Goal: Book appointment/travel/reservation

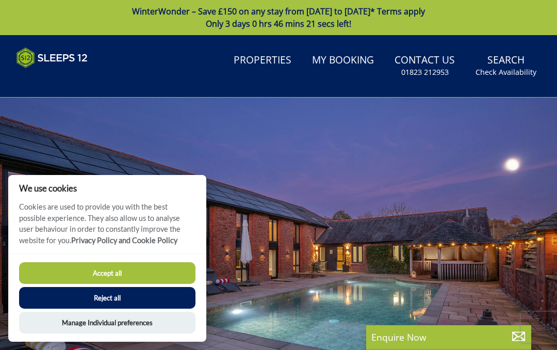
click at [105, 298] on button "Reject all" at bounding box center [107, 298] width 176 height 22
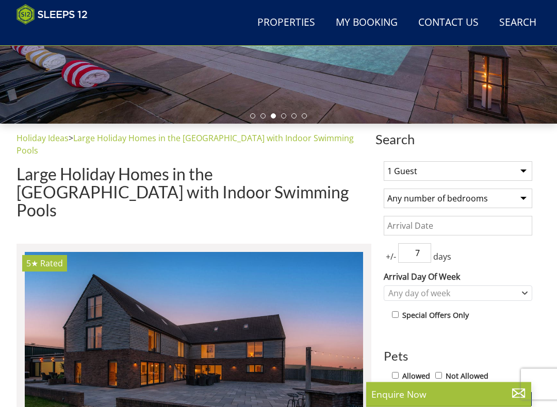
scroll to position [270, 0]
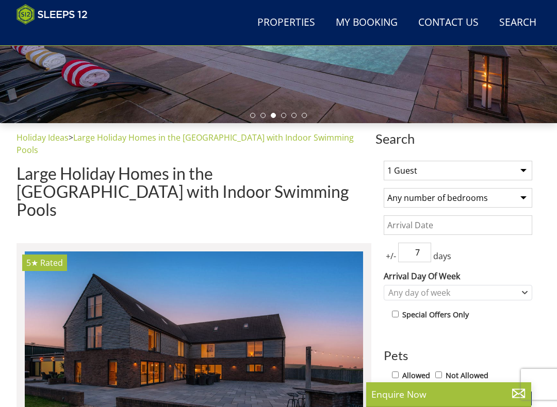
click at [524, 169] on select "1 Guest 2 Guests 3 Guests 4 Guests 5 Guests 6 Guests 7 Guests 8 Guests 9 Guests…" at bounding box center [458, 171] width 149 height 20
select select "7"
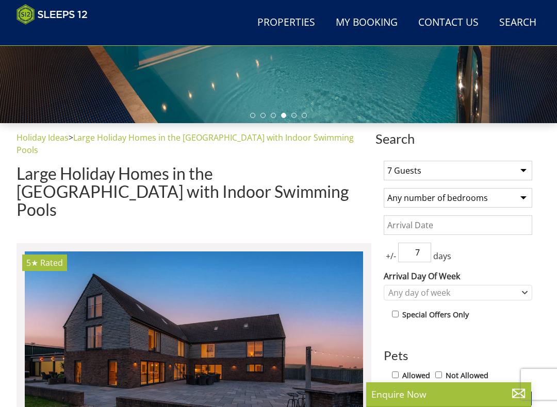
click at [522, 198] on select "Any number of bedrooms 1 Bedroom 2 Bedrooms 3 Bedrooms 4 Bedrooms 5 Bedrooms 6 …" at bounding box center [458, 198] width 149 height 20
select select "4"
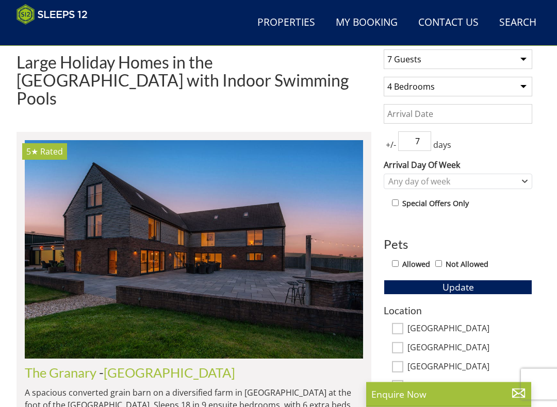
scroll to position [381, 0]
click at [393, 261] on input "Allowed" at bounding box center [395, 263] width 7 height 7
checkbox input "true"
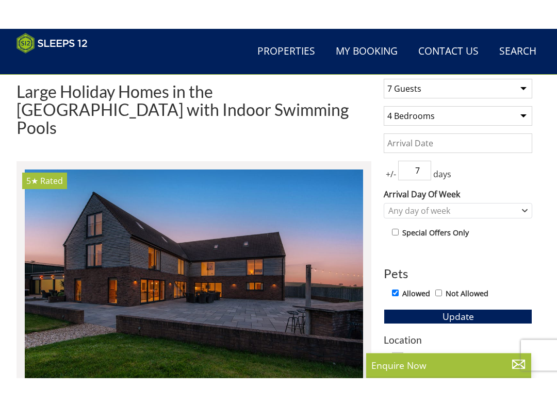
scroll to position [373, 0]
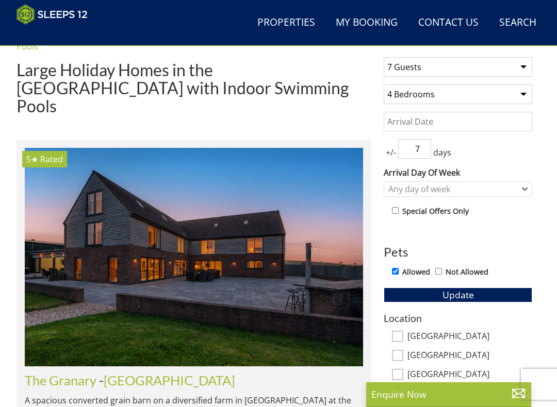
click at [518, 26] on link "Search Check Availability" at bounding box center [517, 22] width 45 height 23
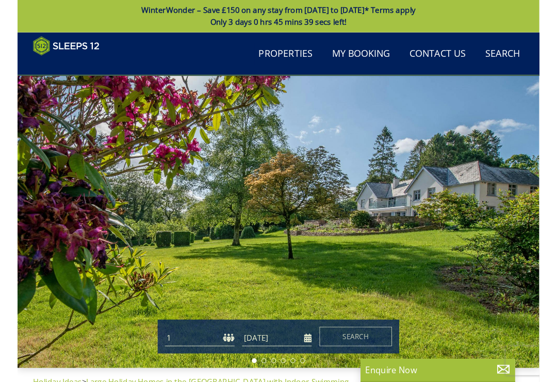
scroll to position [0, 0]
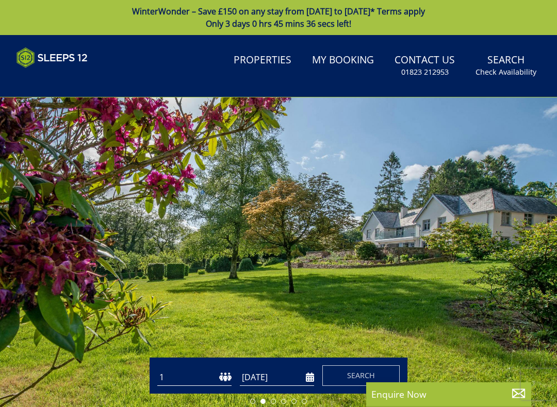
click at [221, 349] on select "1 2 3 4 5 6 7 8 9 10 11 12 13 14 15 16 17 18 19 20 21 22 23 24 25 26 27 28 29 3…" at bounding box center [194, 377] width 74 height 17
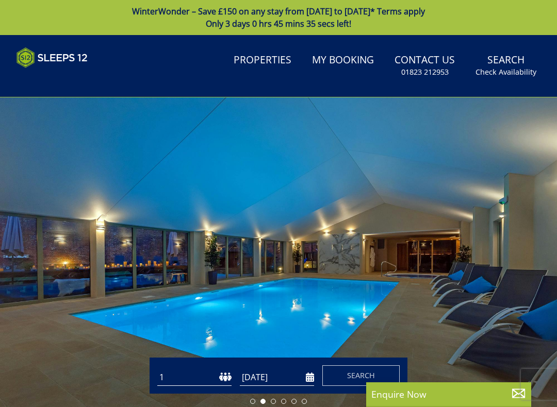
select select "7"
click at [301, 349] on input "[DATE]" at bounding box center [277, 377] width 74 height 17
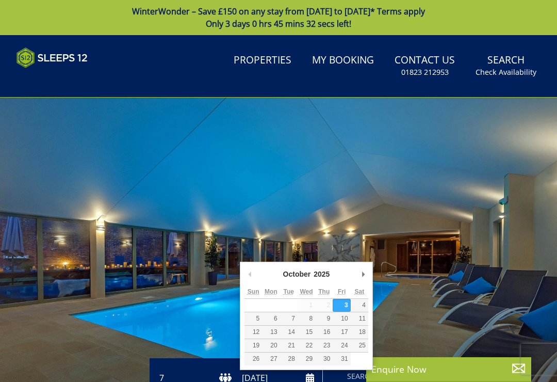
scroll to position [94, 0]
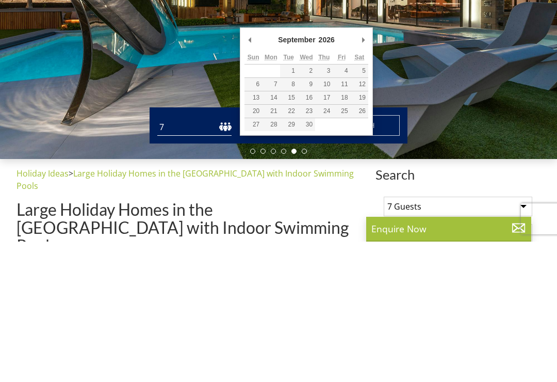
type input "04/09/2026"
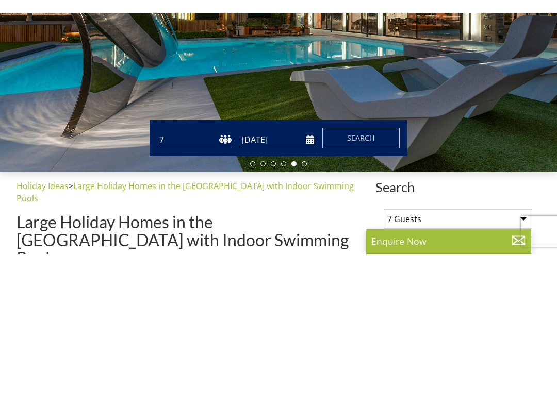
scroll to position [235, 0]
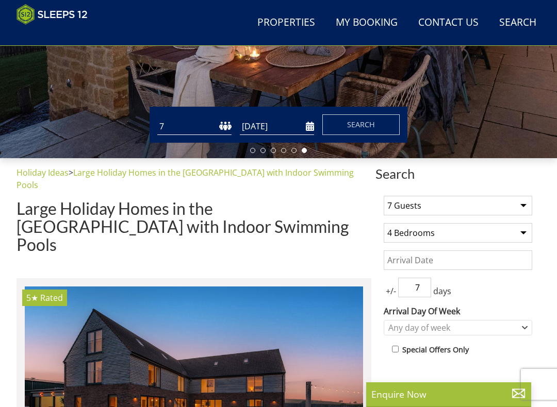
click at [509, 257] on input "Date" at bounding box center [458, 261] width 149 height 20
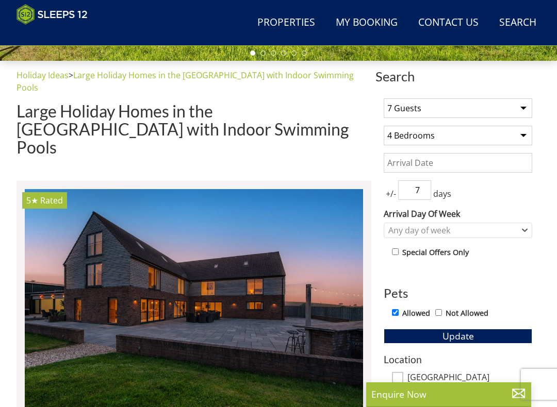
scroll to position [325, 0]
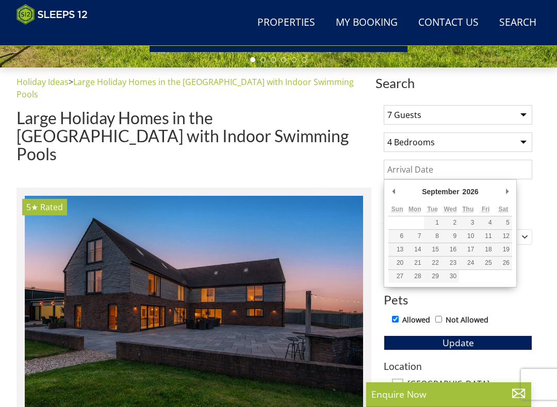
type input "04/09/2026"
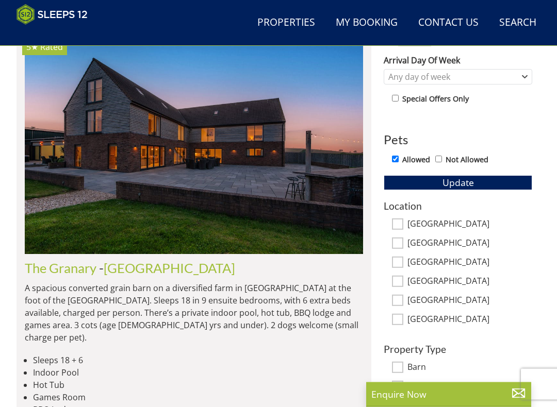
scroll to position [486, 0]
click at [454, 180] on span "Update" at bounding box center [457, 182] width 31 height 12
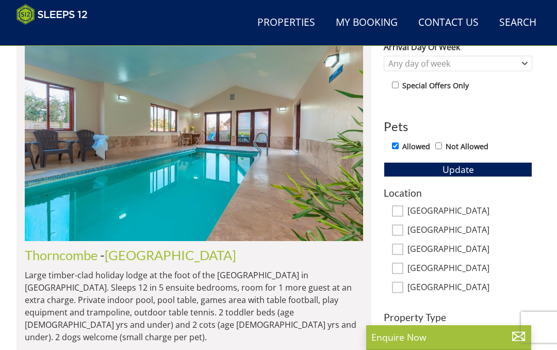
scroll to position [0, 0]
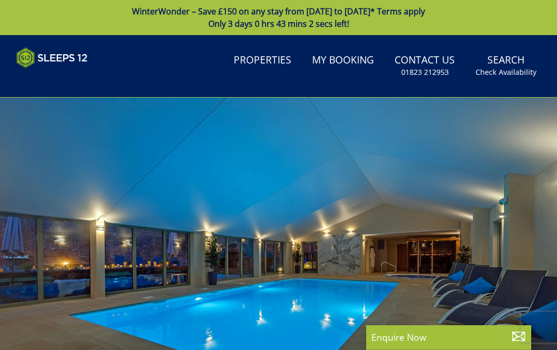
click at [503, 63] on link "Search Check Availability" at bounding box center [505, 66] width 69 height 34
